Goal: Check status: Check status

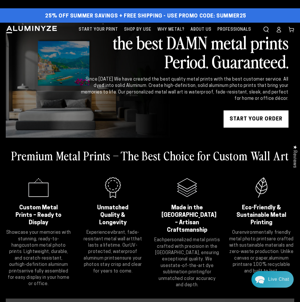
click at [278, 30] on icon at bounding box center [279, 31] width 4 height 2
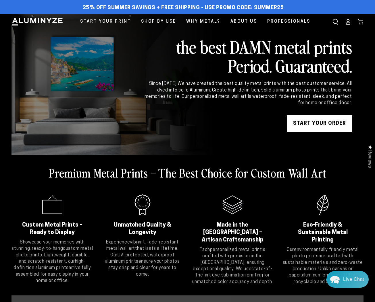
click at [304, 21] on ellipse at bounding box center [347, 20] width 2 height 2
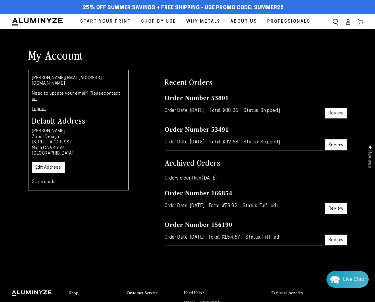
click at [333, 112] on link "Review" at bounding box center [336, 113] width 22 height 11
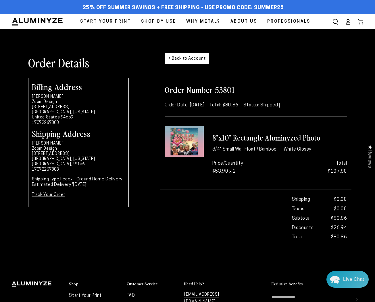
click at [46, 196] on link "Track Your Order" at bounding box center [49, 195] width 34 height 4
